Goal: Information Seeking & Learning: Learn about a topic

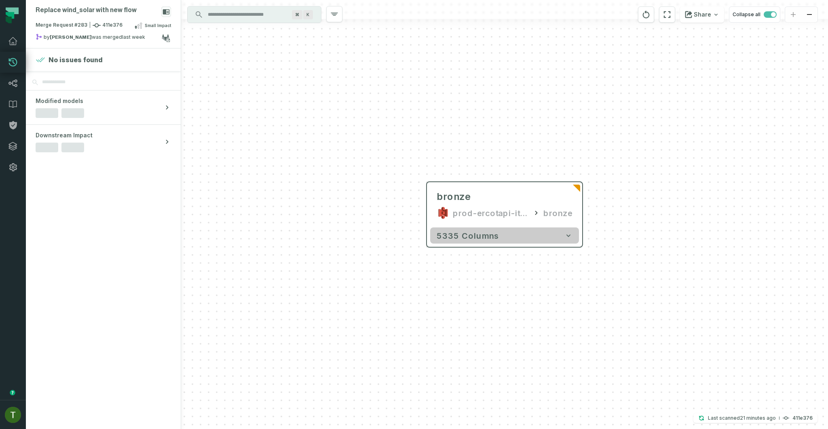
click at [501, 239] on button "5335 columns" at bounding box center [504, 236] width 149 height 16
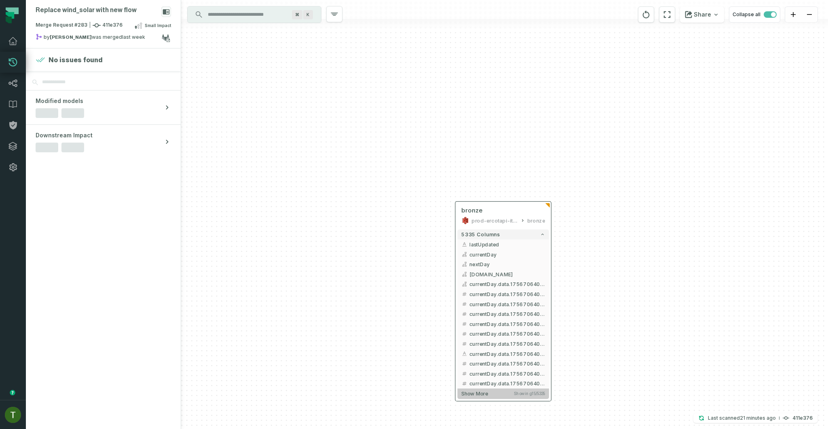
click at [524, 393] on span "Showing 15 / 5335" at bounding box center [530, 393] width 32 height 5
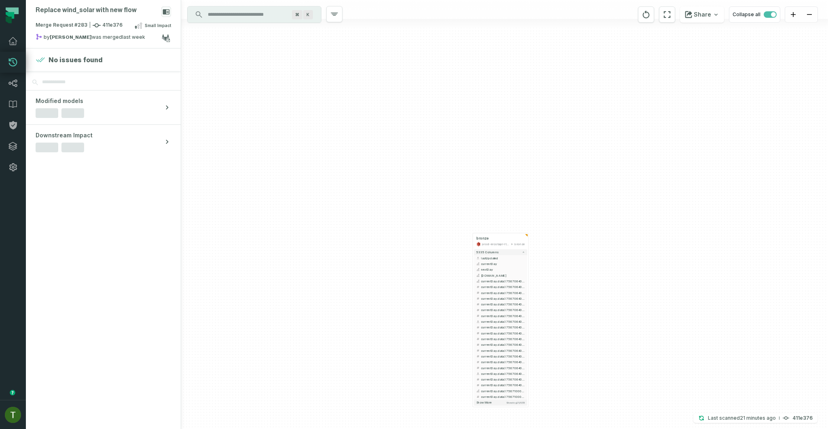
drag, startPoint x: 544, startPoint y: 354, endPoint x: 529, endPoint y: 269, distance: 86.6
click at [529, 270] on div "bronze prod-ercotapi-it-bhl-public-raw/ercot/wind_solar bronze 5335 columns las…" at bounding box center [504, 214] width 647 height 429
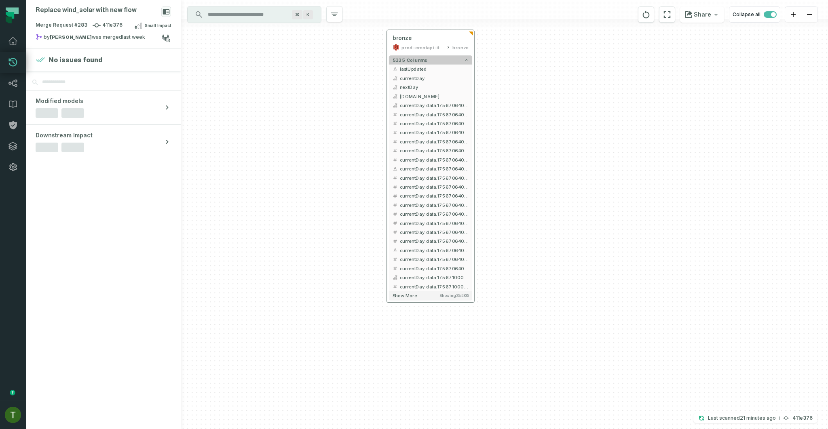
click at [426, 61] on button "5335 columns" at bounding box center [430, 59] width 83 height 9
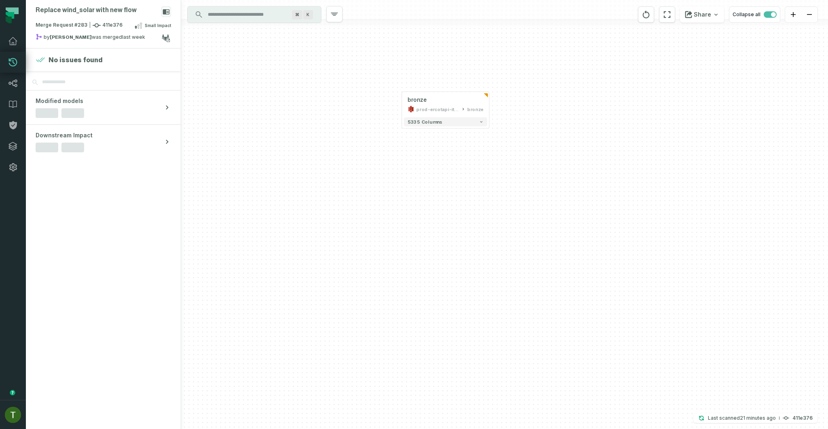
drag, startPoint x: 481, startPoint y: 152, endPoint x: 493, endPoint y: 214, distance: 63.9
click at [494, 214] on div "bronze prod-ercotapi-it-bhl-public-raw/ercot/wind_solar bronze 5335 columns" at bounding box center [504, 214] width 647 height 429
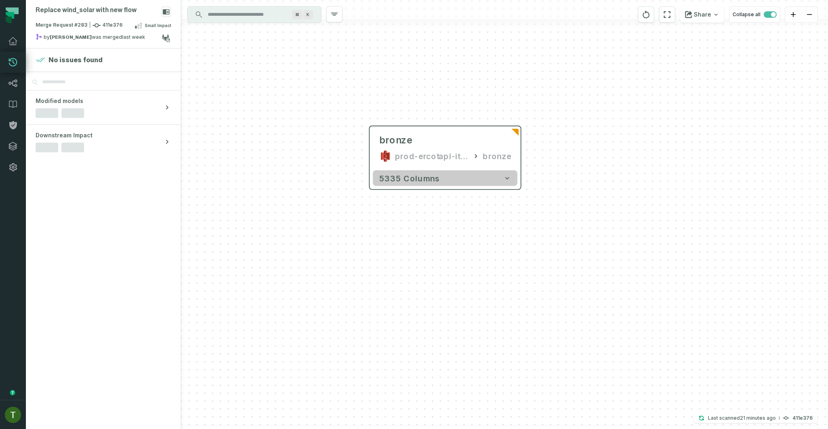
click at [462, 168] on div "5335 columns" at bounding box center [445, 178] width 151 height 22
click at [465, 176] on button "5335 columns" at bounding box center [445, 179] width 145 height 16
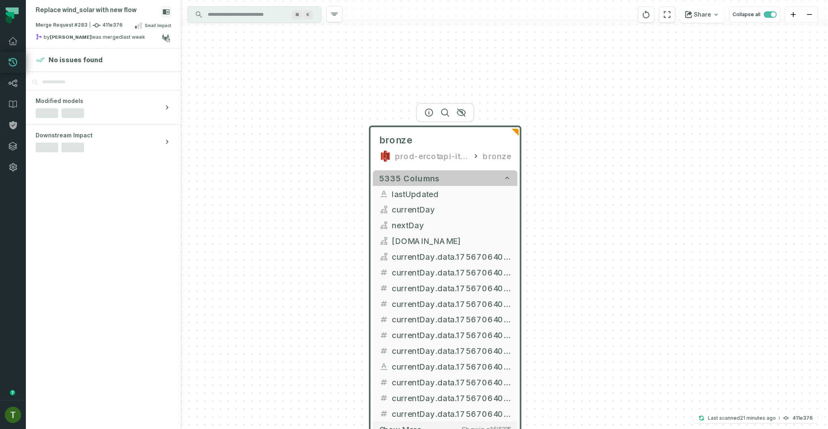
click at [465, 176] on button "5335 columns" at bounding box center [445, 179] width 145 height 16
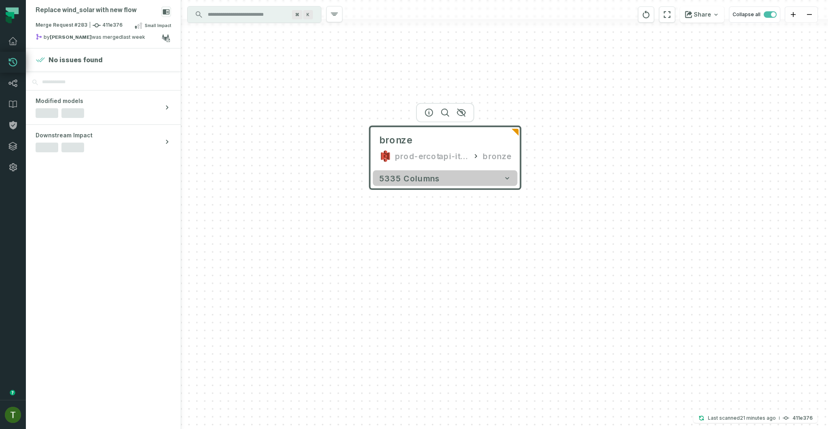
click at [465, 176] on button "5335 columns" at bounding box center [445, 179] width 145 height 16
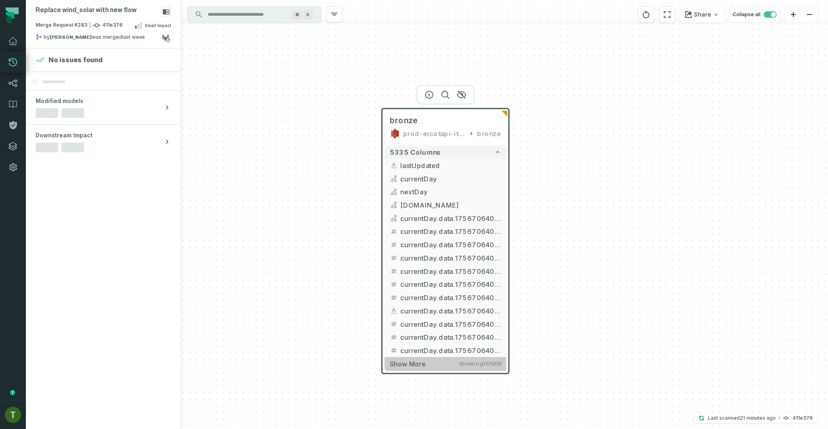
click at [465, 364] on span "Showing 15 / 5335" at bounding box center [480, 364] width 42 height 6
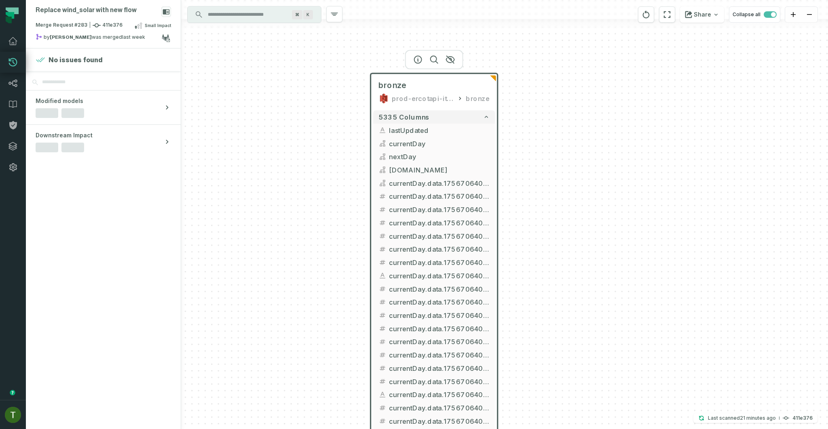
drag, startPoint x: 570, startPoint y: 374, endPoint x: 549, endPoint y: 203, distance: 172.3
click at [549, 203] on div "bronze prod-ercotapi-it-bhl-public-raw/ercot/wind_solar bronze 5335 columns las…" at bounding box center [504, 214] width 647 height 429
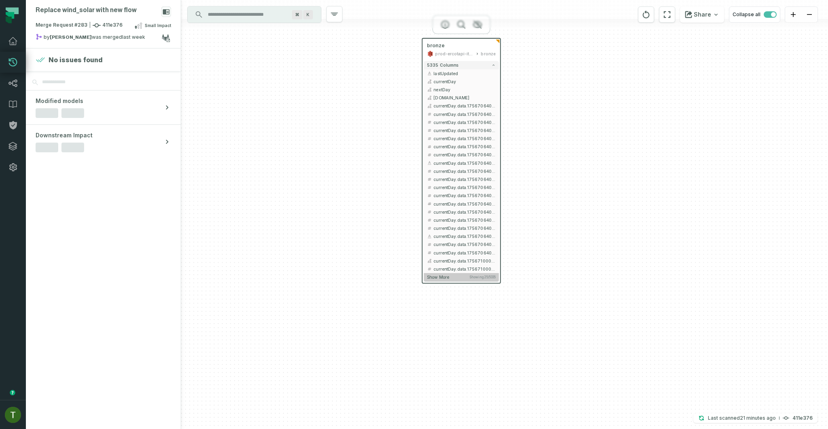
click at [482, 278] on span "Showing 25 / 5335" at bounding box center [482, 277] width 26 height 4
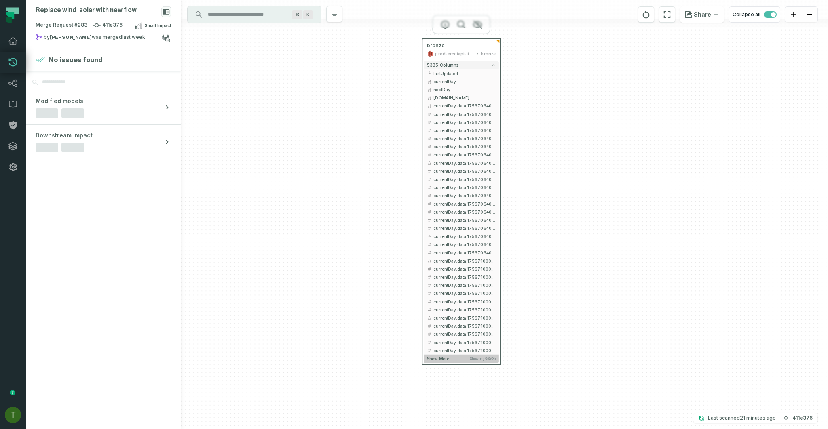
click at [478, 358] on span "Showing 35 / 5335" at bounding box center [483, 359] width 26 height 4
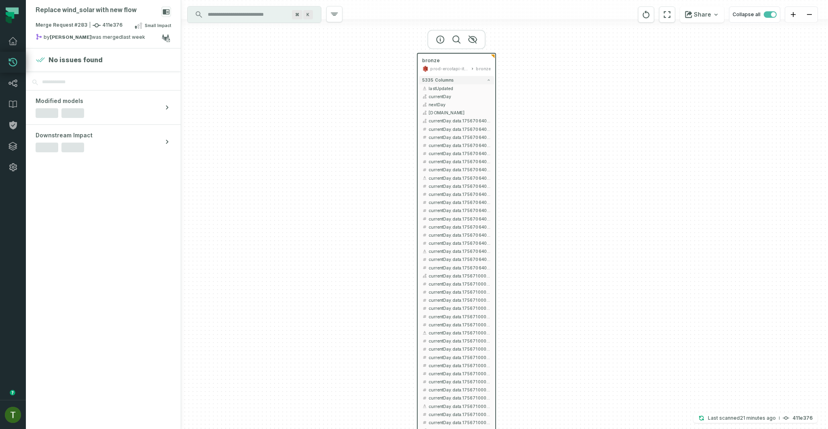
drag, startPoint x: 350, startPoint y: 91, endPoint x: 330, endPoint y: 191, distance: 101.8
click at [330, 207] on div "bronze prod-ercotapi-it-bhl-public-raw/ercot/wind_solar bronze 5335 columns las…" at bounding box center [504, 214] width 647 height 429
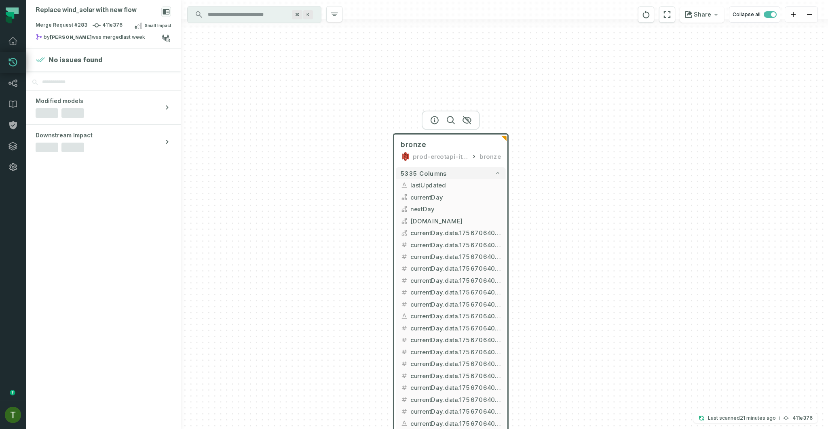
drag, startPoint x: 516, startPoint y: 217, endPoint x: 399, endPoint y: 180, distance: 123.3
click at [400, 180] on div "bronze prod-ercotapi-it-bhl-public-raw/ercot/wind_solar bronze 5335 columns las…" at bounding box center [504, 214] width 647 height 429
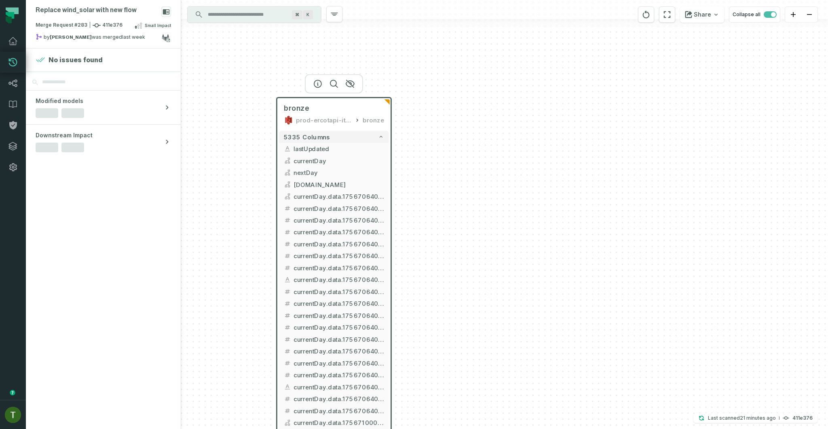
click at [448, 165] on div "bronze prod-ercotapi-it-bhl-public-raw/ercot/wind_solar bronze 5335 columns las…" at bounding box center [504, 214] width 647 height 429
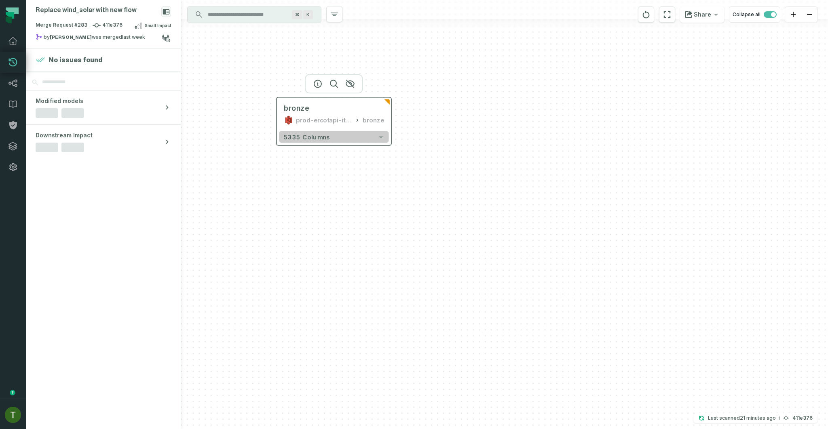
click at [362, 133] on div "5335 columns" at bounding box center [334, 137] width 114 height 17
click at [363, 136] on button "5335 columns" at bounding box center [338, 139] width 110 height 12
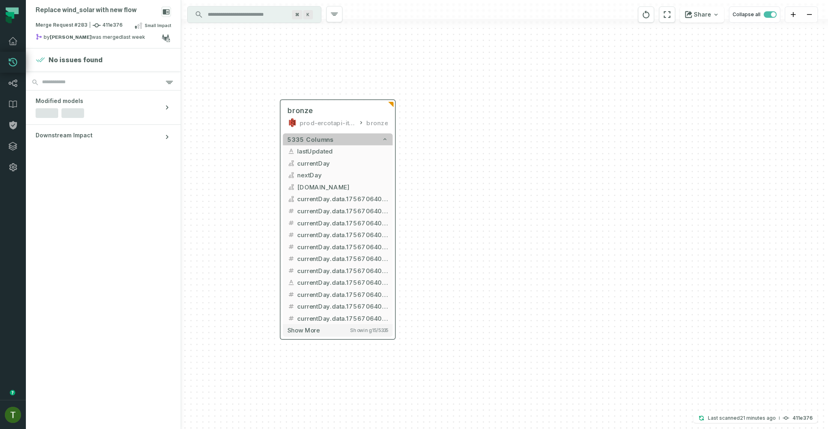
click at [363, 136] on button "5335 columns" at bounding box center [338, 139] width 110 height 12
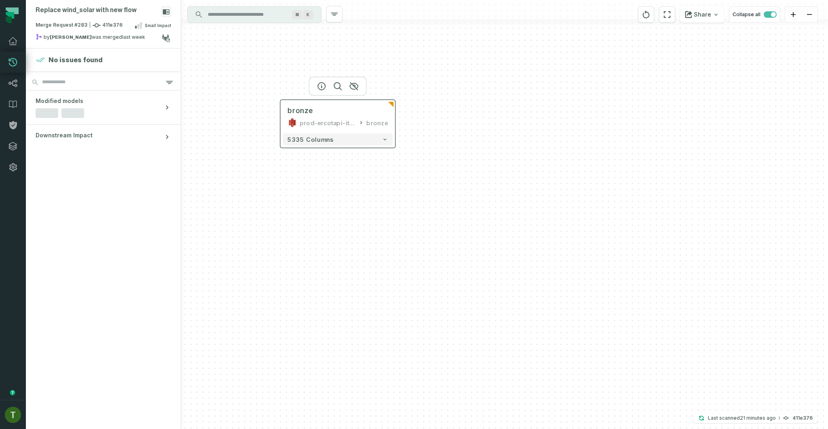
click at [353, 127] on div "prod-ercotapi-it-bhl-public-raw/ercot/wind_solar" at bounding box center [328, 123] width 56 height 10
click at [80, 125] on button "Downstream Impact" at bounding box center [103, 137] width 155 height 24
click at [84, 118] on button "Modified models 1 Files" at bounding box center [103, 108] width 155 height 34
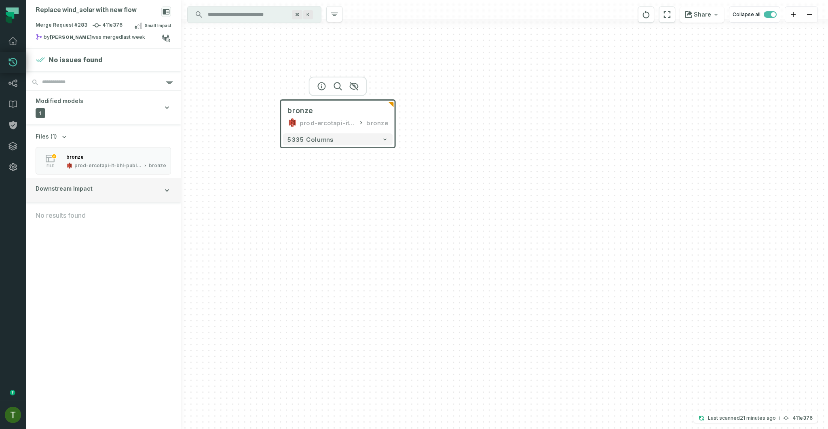
click at [106, 180] on button "Downstream Impact" at bounding box center [103, 190] width 155 height 24
click at [127, 116] on button "Modified models 1 Files" at bounding box center [103, 108] width 155 height 34
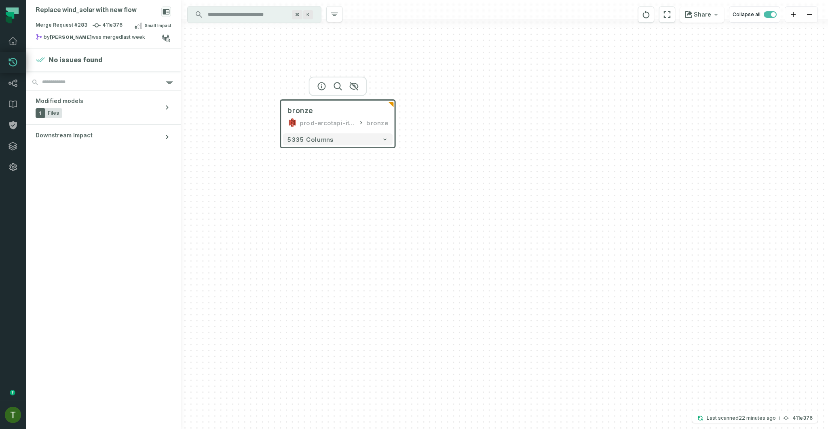
click at [329, 195] on div "bronze prod-ercotapi-it-bhl-public-raw/ercot/wind_solar bronze 5335 columns" at bounding box center [504, 214] width 647 height 429
click at [328, 134] on button "5335 columns" at bounding box center [338, 139] width 110 height 12
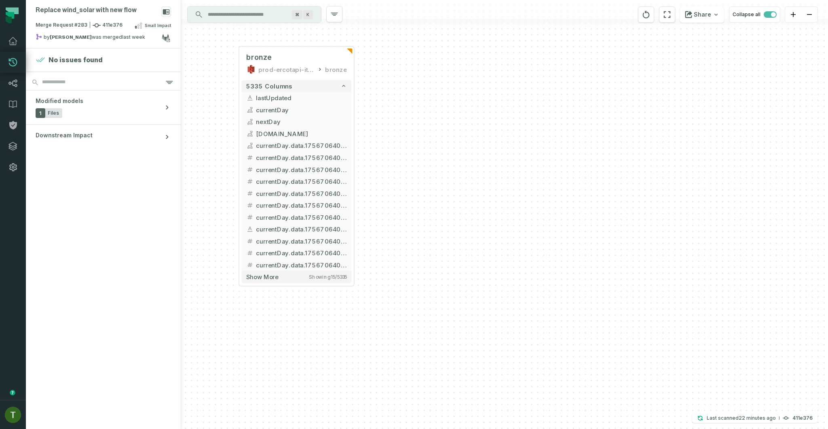
drag, startPoint x: 548, startPoint y: 284, endPoint x: 507, endPoint y: 230, distance: 67.5
click at [507, 230] on div "bronze prod-ercotapi-it-bhl-public-raw/ercot/wind_solar bronze 5335 columns las…" at bounding box center [504, 214] width 647 height 429
click at [307, 59] on div "bronze" at bounding box center [296, 58] width 100 height 10
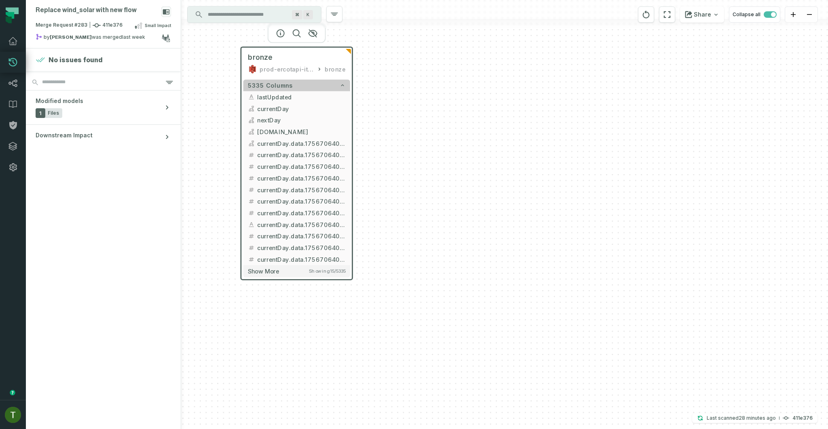
click at [299, 82] on button "5335 columns" at bounding box center [296, 86] width 107 height 12
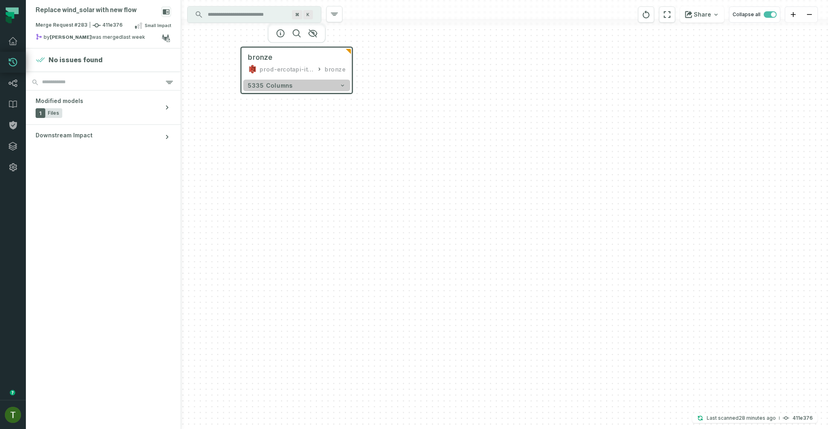
click at [299, 82] on button "5335 columns" at bounding box center [296, 86] width 107 height 12
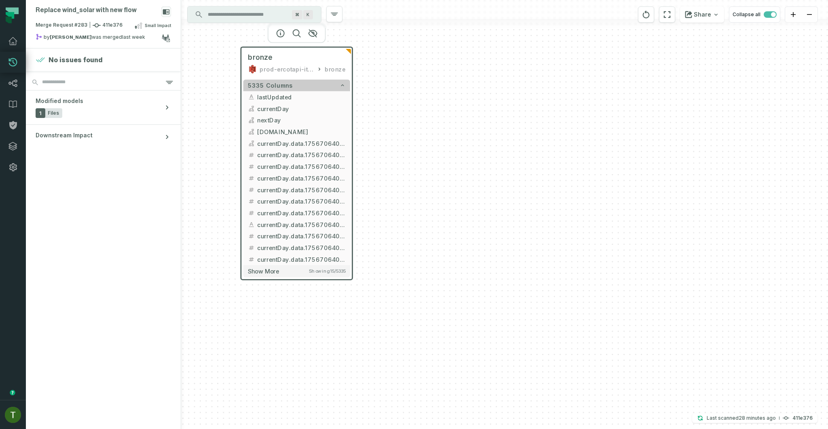
click at [299, 82] on button "5335 columns" at bounding box center [296, 86] width 107 height 12
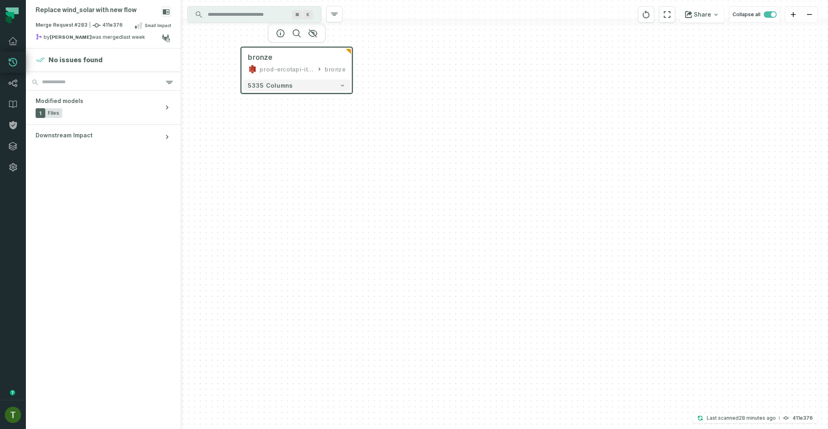
click at [488, 165] on div "bronze prod-ercotapi-it-bhl-public-raw/ercot/wind_solar bronze 5335 columns" at bounding box center [504, 214] width 647 height 429
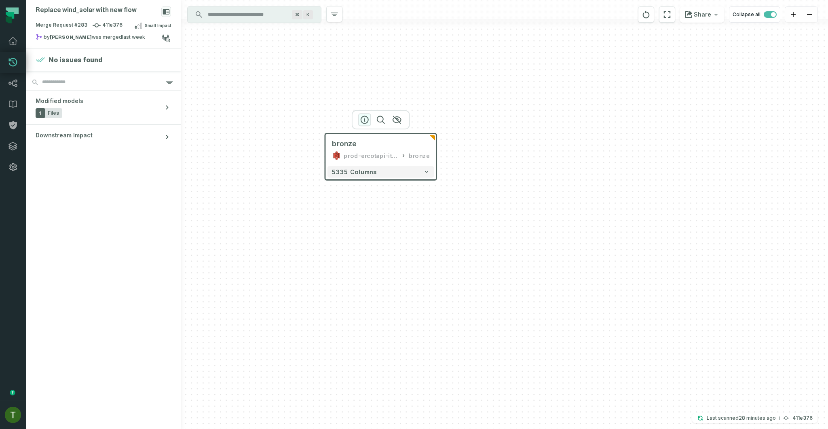
click at [367, 122] on icon "button" at bounding box center [364, 119] width 7 height 7
